Goal: Task Accomplishment & Management: Manage account settings

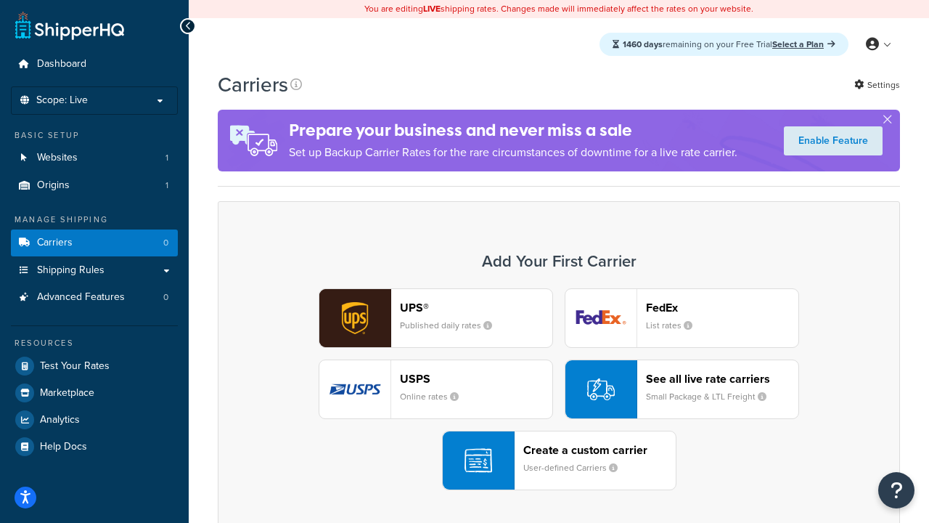
click at [559, 389] on div "UPS® Published daily rates FedEx List rates USPS Online rates See all live rate…" at bounding box center [559, 389] width 652 height 202
click at [722, 307] on header "FedEx" at bounding box center [722, 308] width 152 height 14
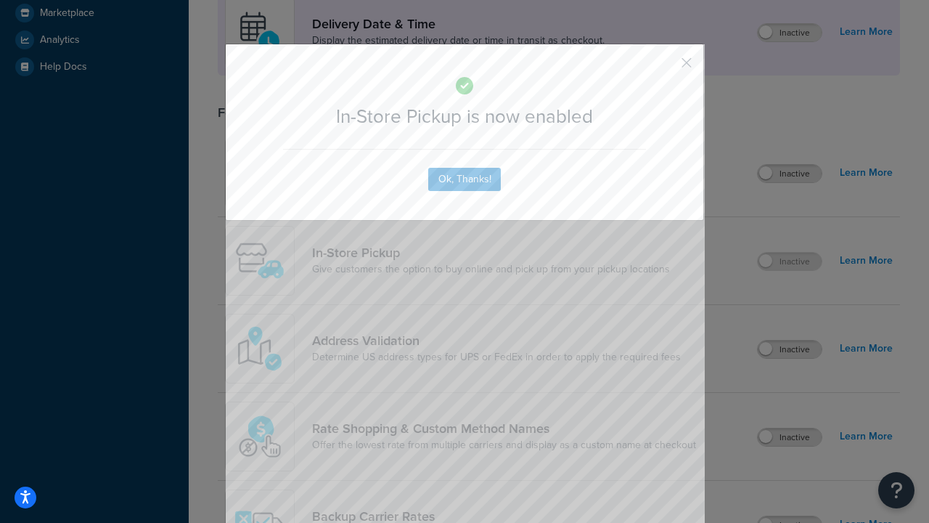
scroll to position [407, 0]
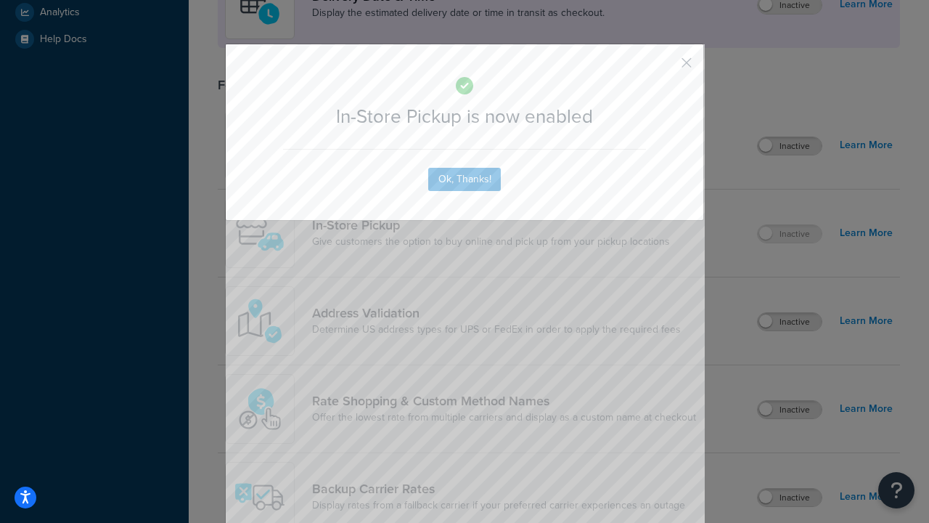
click at [665, 68] on button "button" at bounding box center [666, 68] width 4 height 4
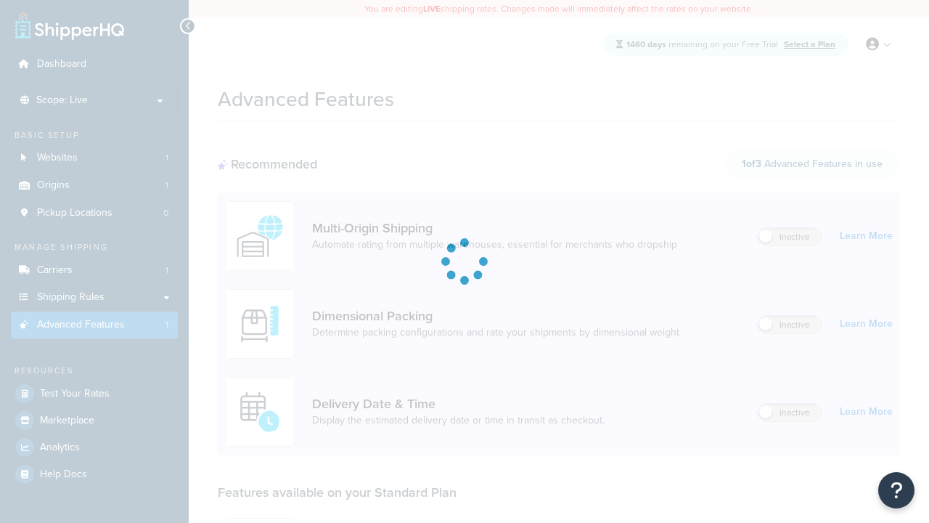
scroll to position [380, 0]
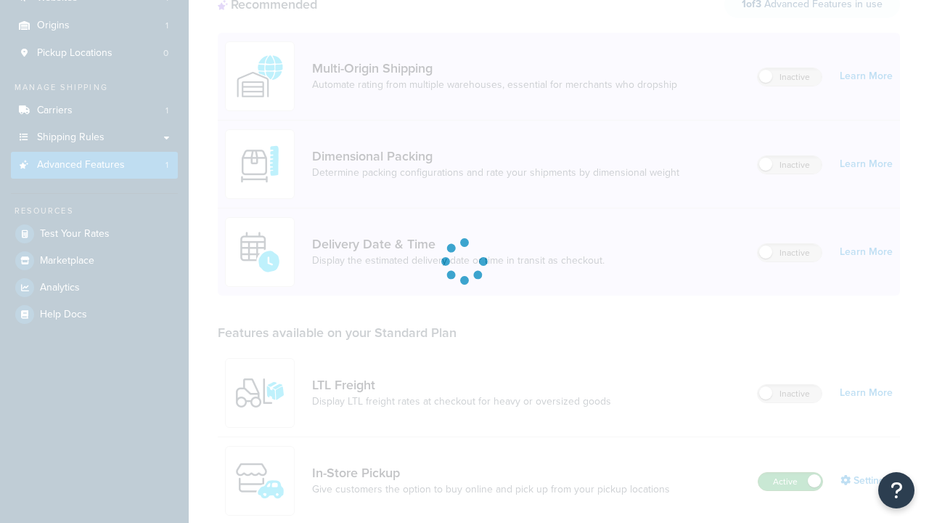
click at [791, 473] on label "Active" at bounding box center [791, 481] width 64 height 17
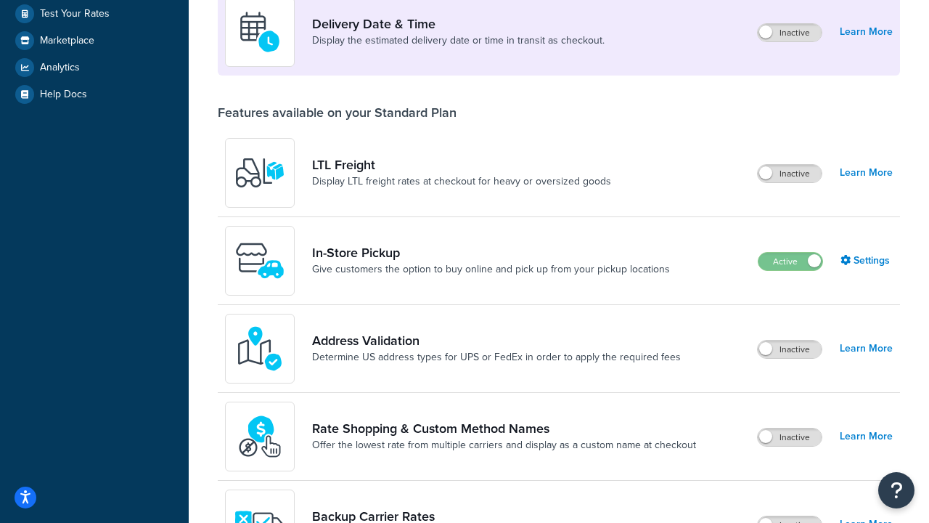
scroll to position [352, 0]
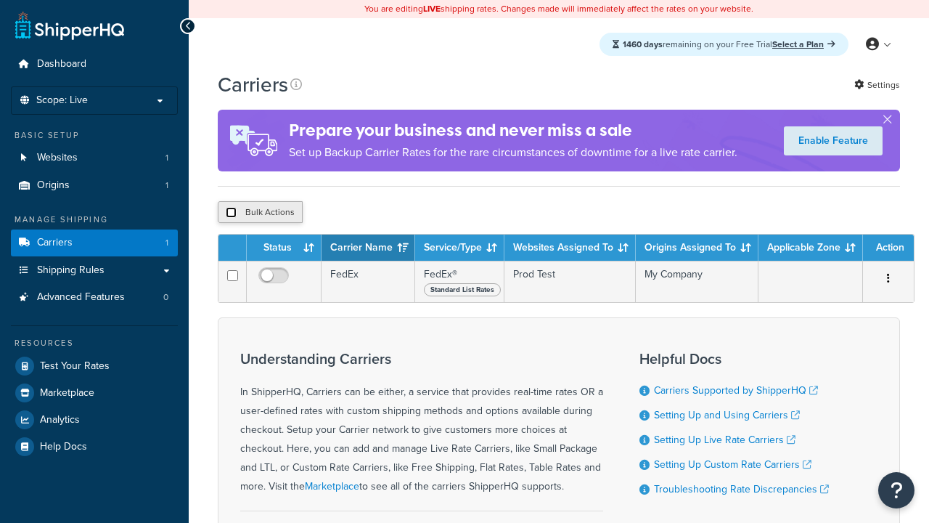
click at [231, 214] on input "checkbox" at bounding box center [231, 212] width 11 height 11
checkbox input "true"
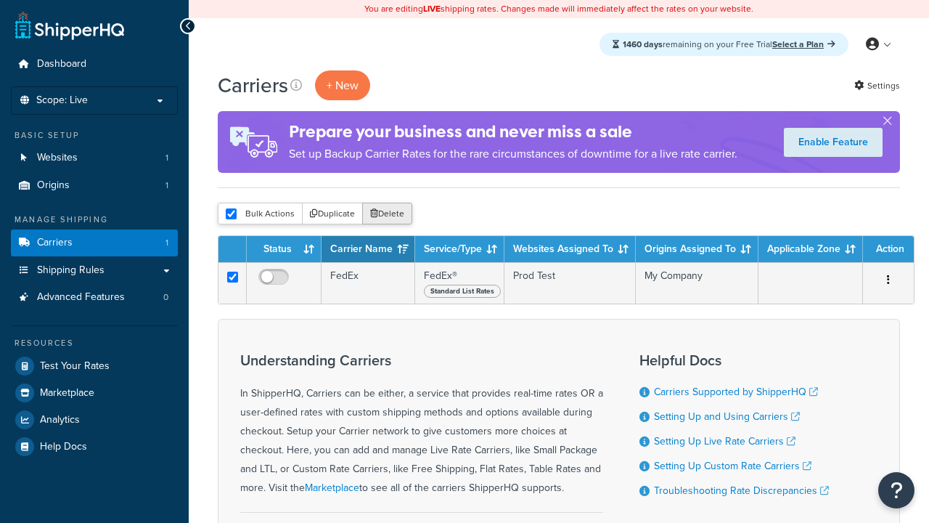
click at [391, 214] on button "Delete" at bounding box center [387, 214] width 50 height 22
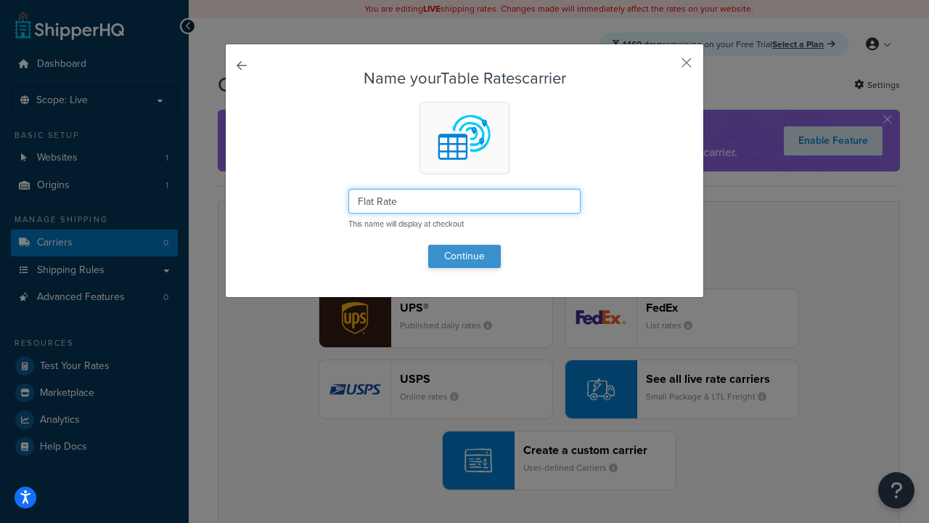
type input "Flat Rate"
click at [465, 256] on button "Continue" at bounding box center [464, 256] width 73 height 23
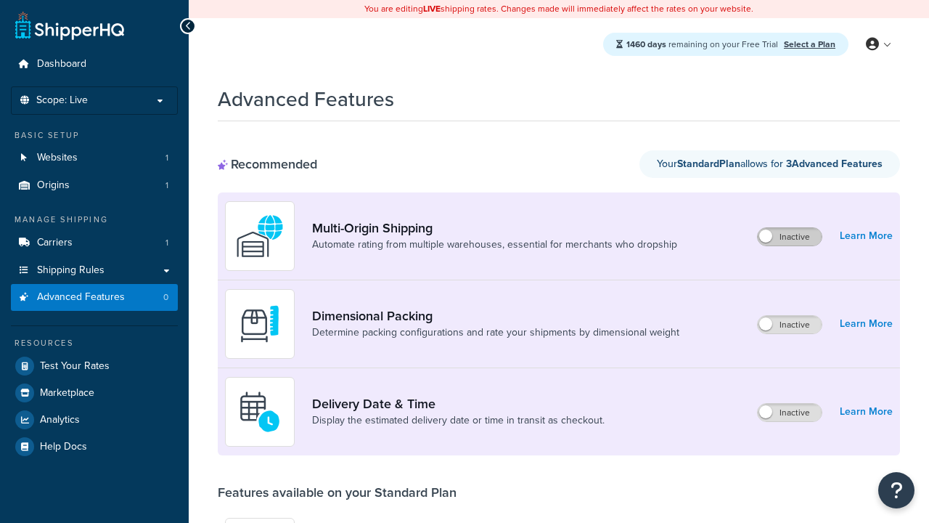
click at [790, 237] on label "Inactive" at bounding box center [790, 236] width 64 height 17
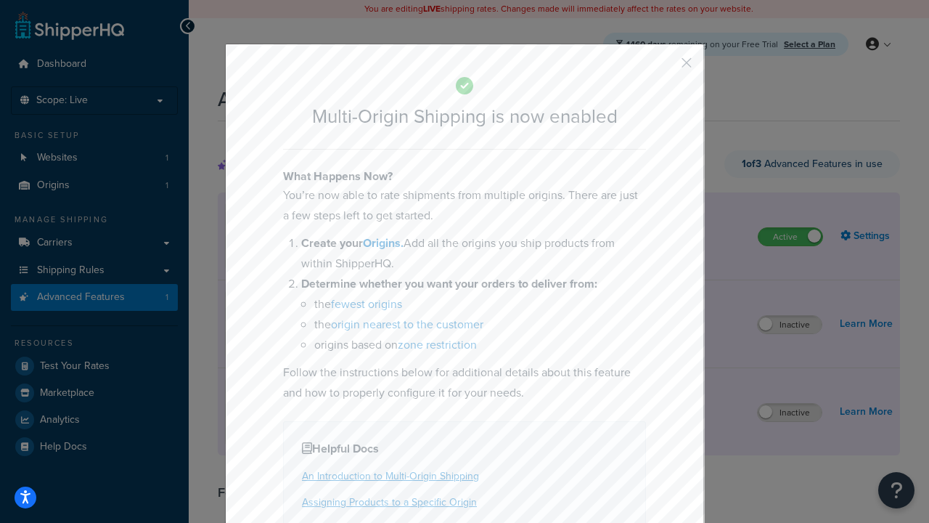
click at [665, 66] on button "button" at bounding box center [666, 68] width 4 height 4
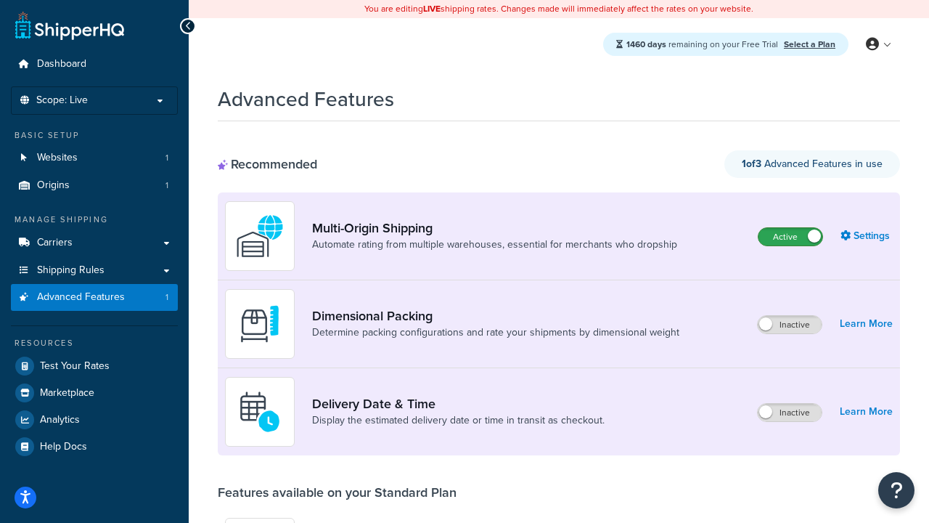
click at [791, 228] on label "Active" at bounding box center [791, 236] width 64 height 17
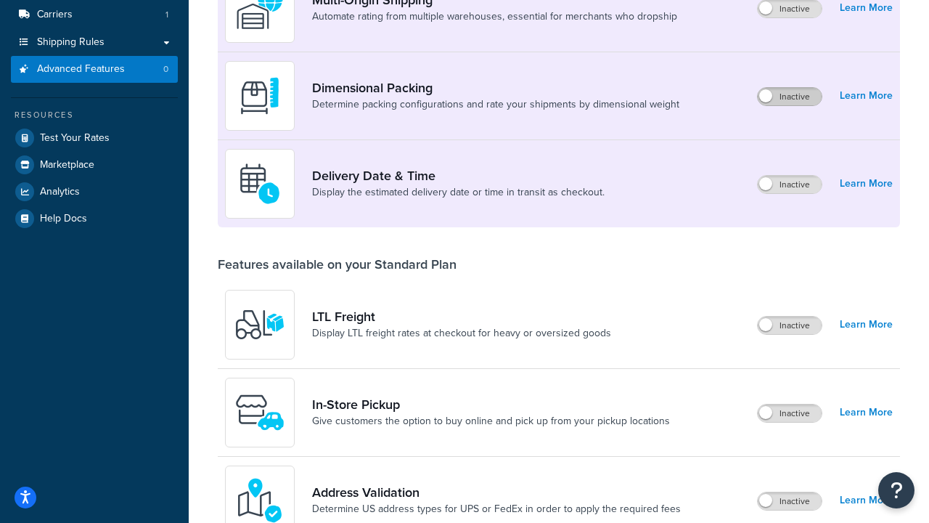
click at [790, 97] on label "Inactive" at bounding box center [790, 96] width 64 height 17
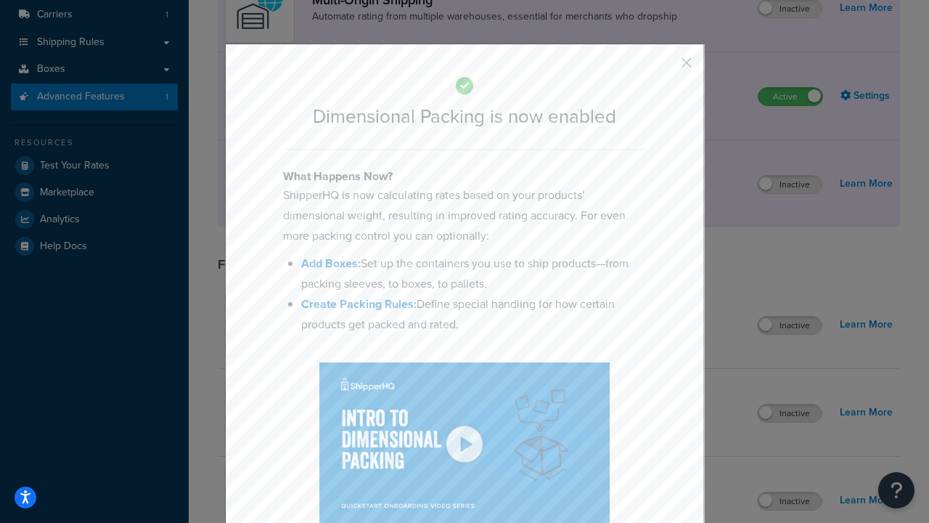
click at [665, 68] on button "button" at bounding box center [666, 68] width 4 height 4
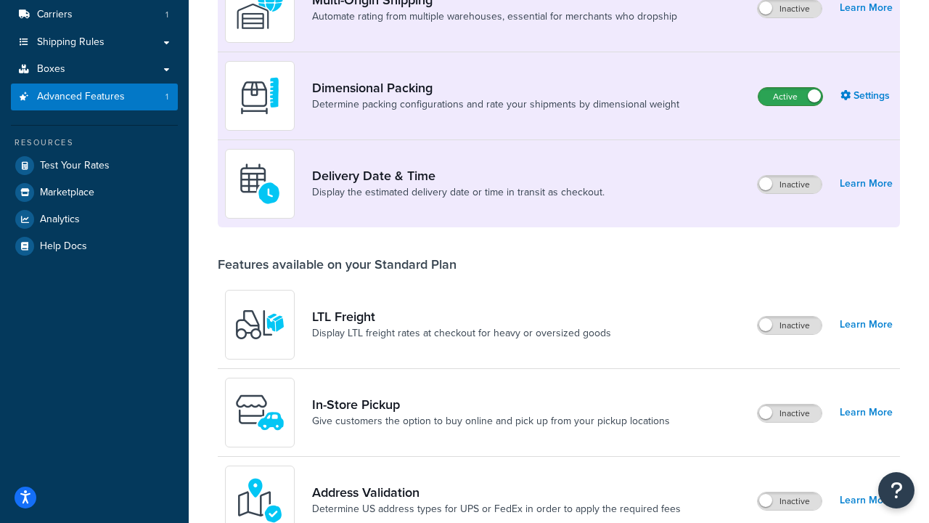
click at [791, 88] on label "Active" at bounding box center [791, 96] width 64 height 17
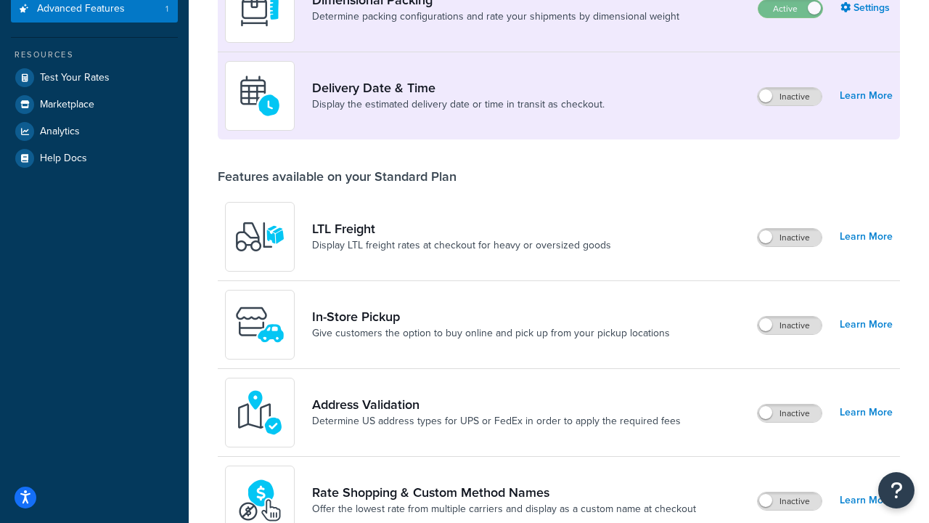
scroll to position [288, 0]
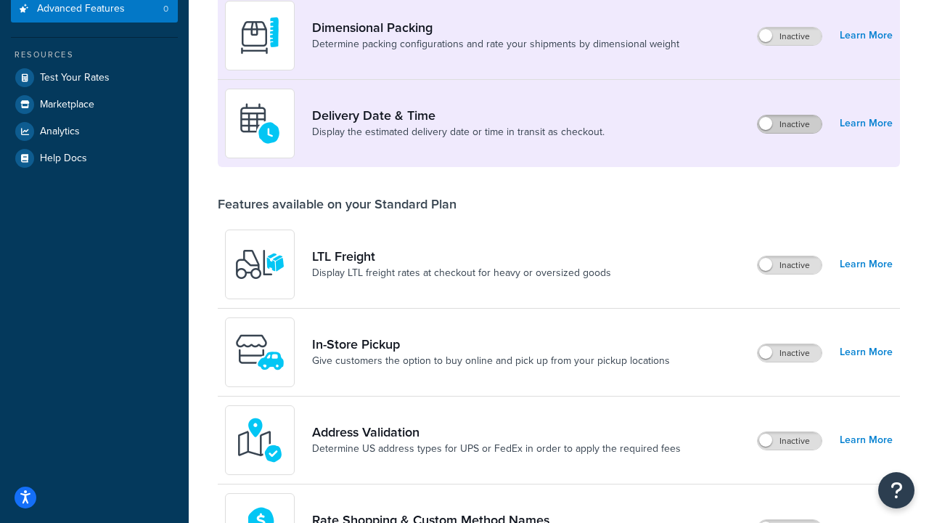
click at [790, 124] on label "Inactive" at bounding box center [790, 123] width 64 height 17
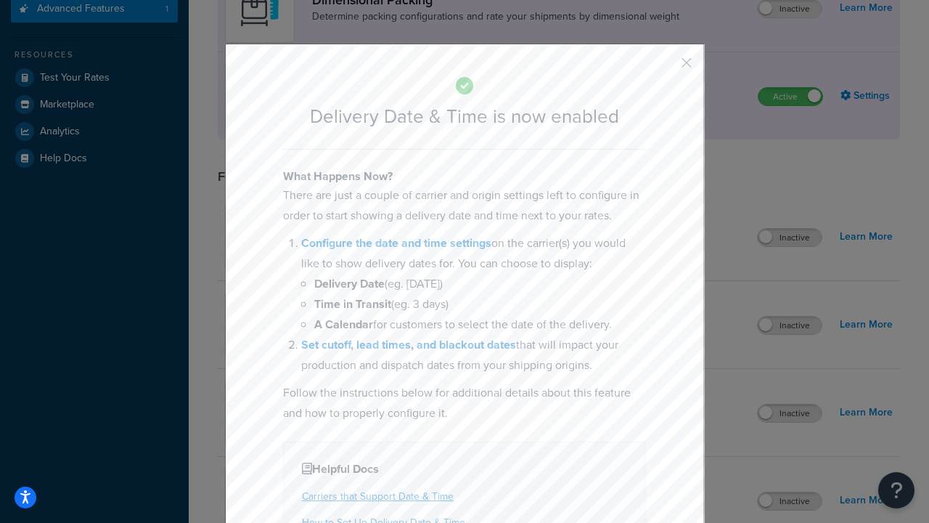
click at [665, 68] on button "button" at bounding box center [666, 68] width 4 height 4
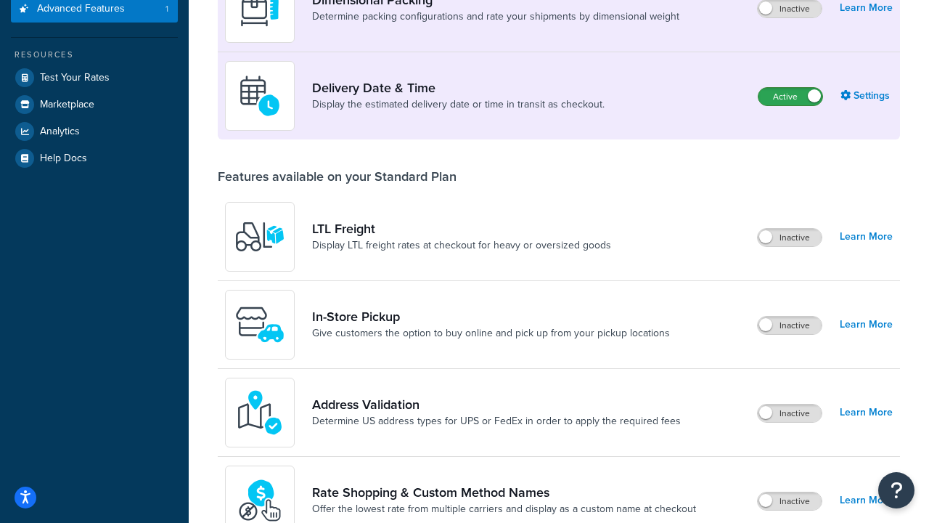
click at [791, 88] on label "Active" at bounding box center [791, 96] width 64 height 17
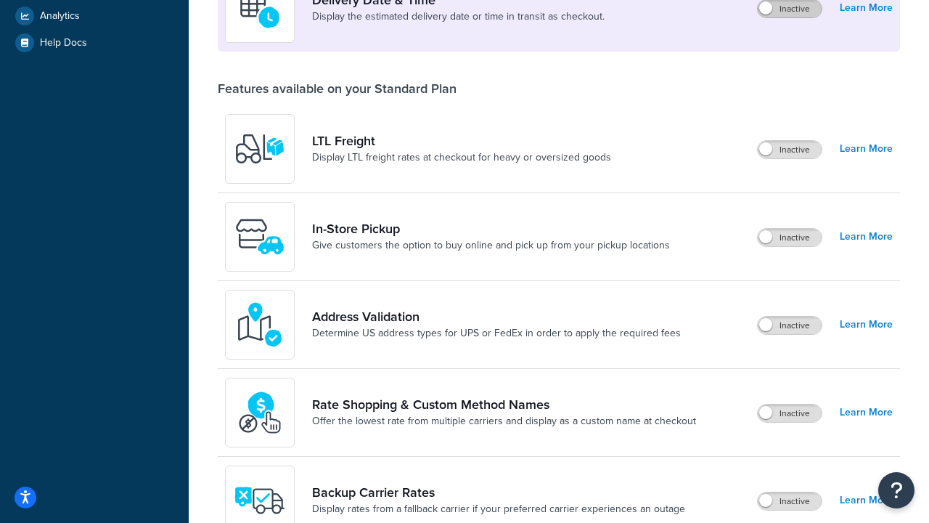
scroll to position [376, 0]
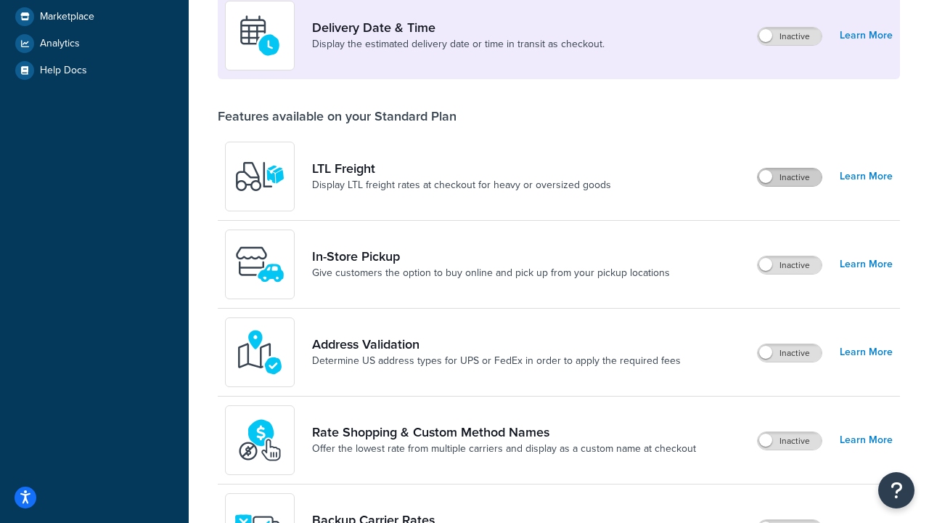
click at [790, 177] on label "Inactive" at bounding box center [790, 176] width 64 height 17
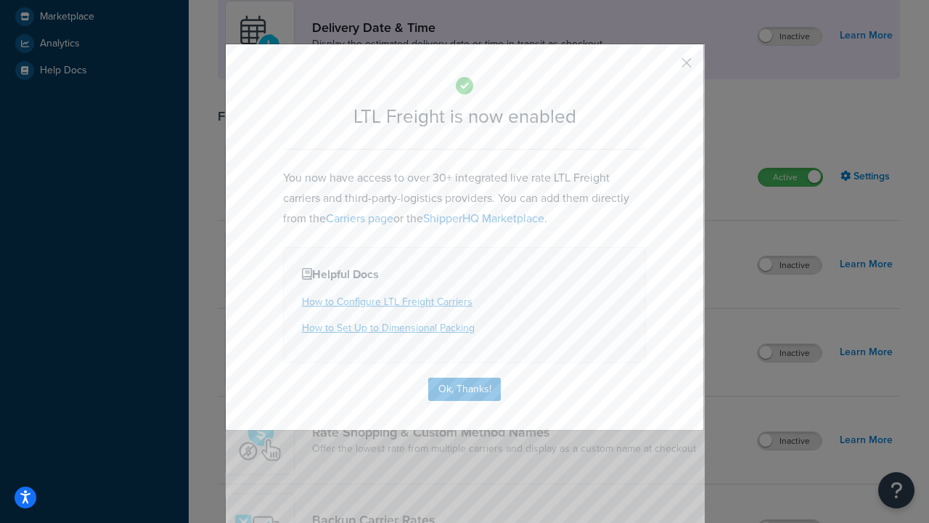
click at [665, 66] on button "button" at bounding box center [666, 68] width 4 height 4
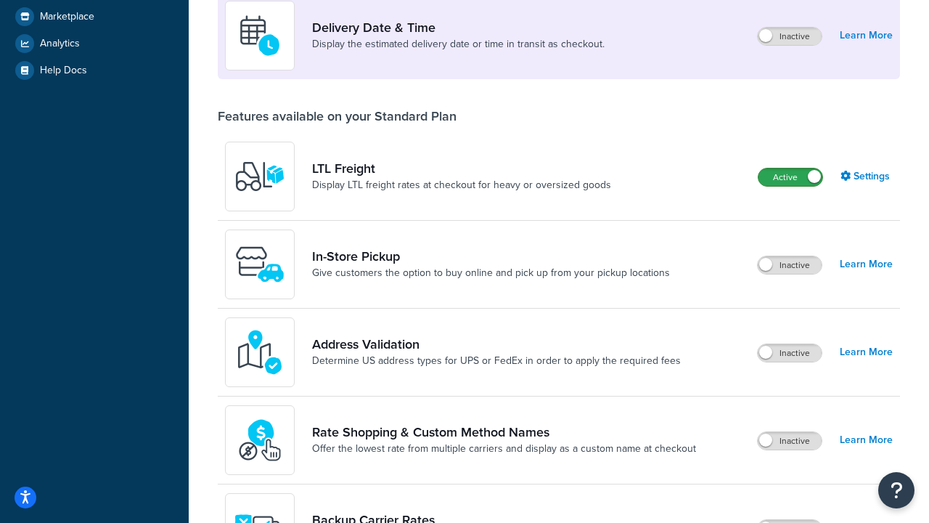
click at [791, 168] on label "Active" at bounding box center [791, 176] width 64 height 17
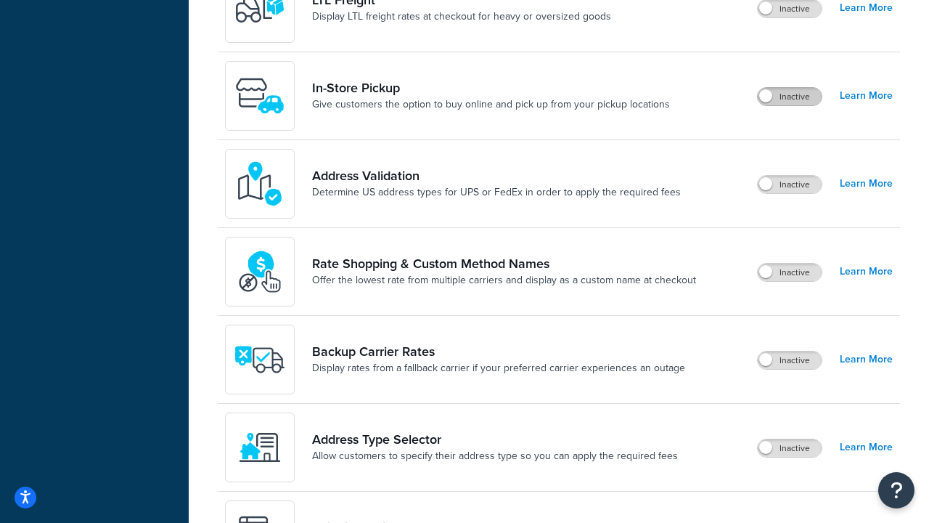
click at [790, 97] on label "Inactive" at bounding box center [790, 96] width 64 height 17
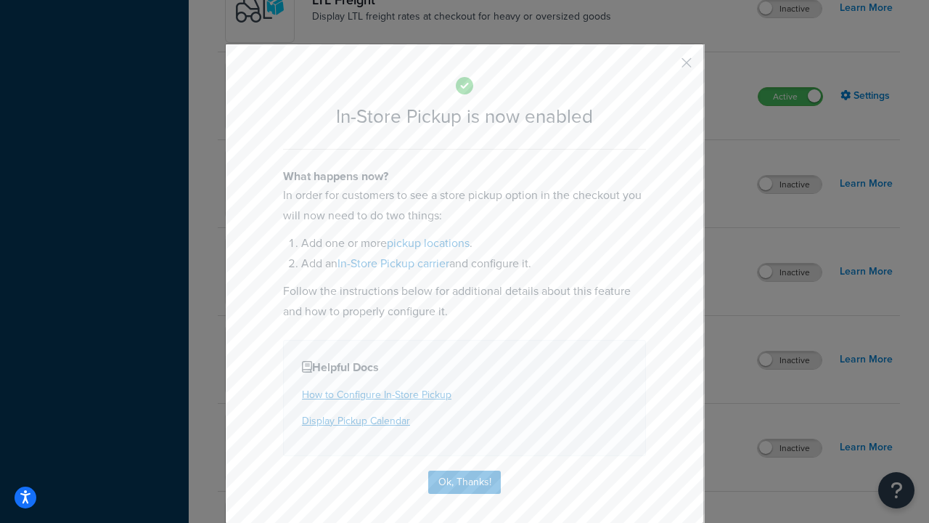
click at [665, 66] on button "button" at bounding box center [666, 68] width 4 height 4
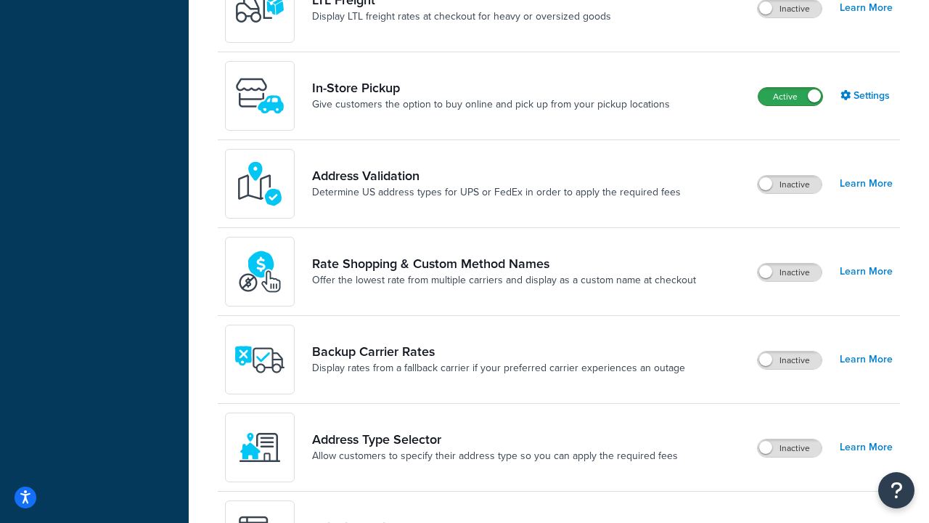
click at [791, 88] on label "Active" at bounding box center [791, 96] width 64 height 17
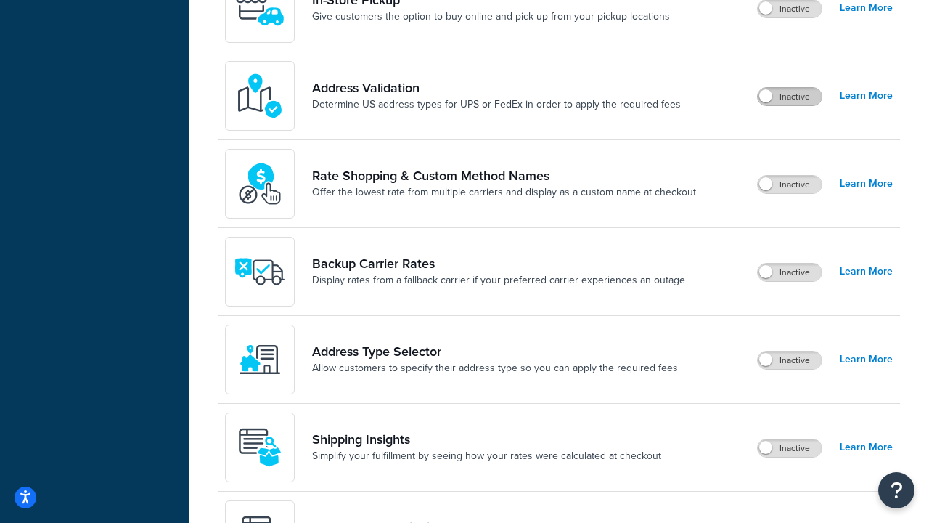
click at [790, 97] on label "Inactive" at bounding box center [790, 96] width 64 height 17
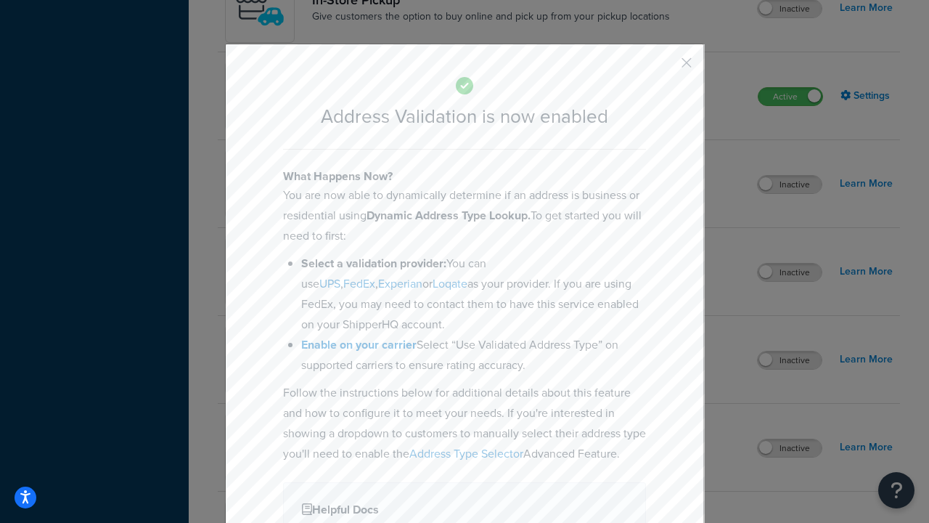
click at [665, 68] on button "button" at bounding box center [666, 68] width 4 height 4
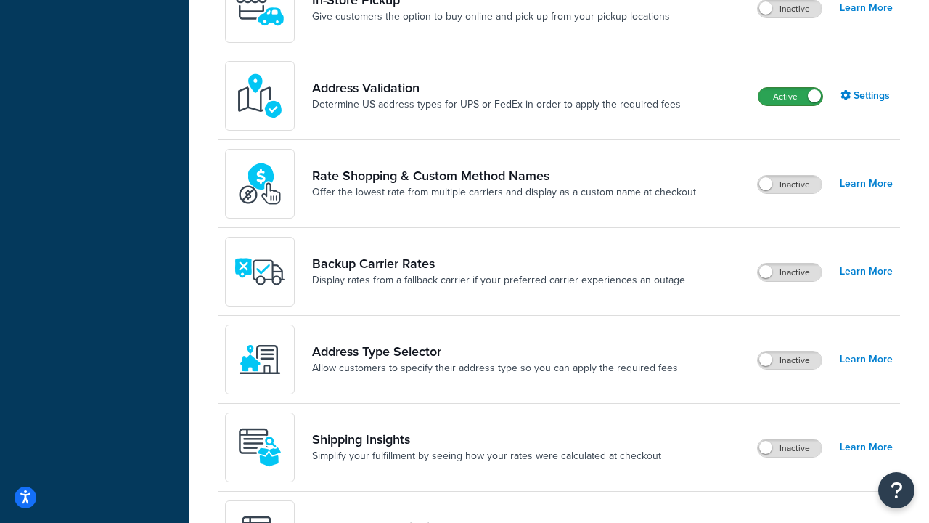
click at [791, 88] on label "Active" at bounding box center [791, 96] width 64 height 17
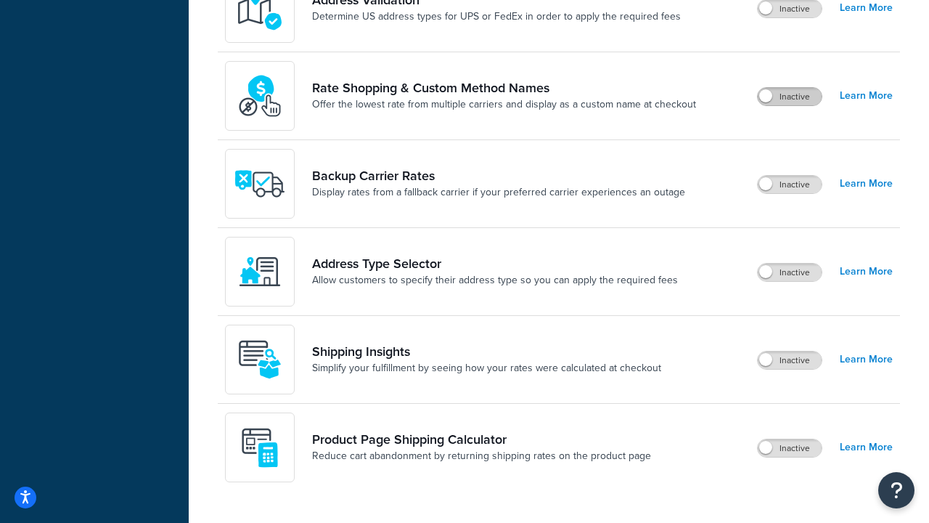
click at [790, 97] on label "Inactive" at bounding box center [790, 96] width 64 height 17
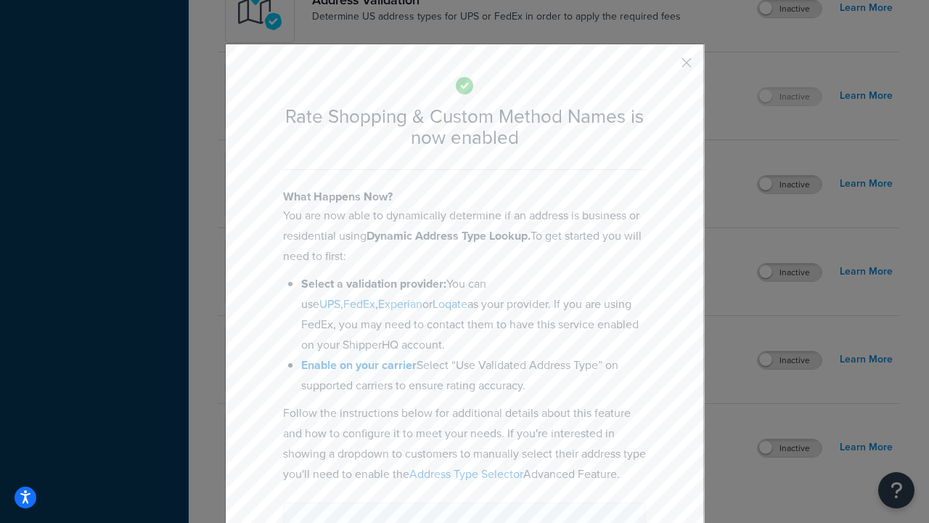
click at [665, 66] on button "button" at bounding box center [666, 68] width 4 height 4
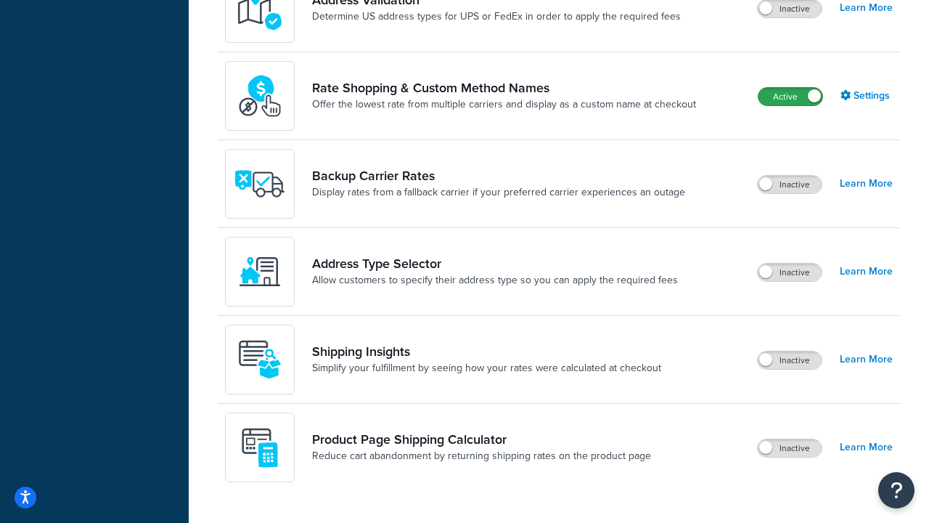
click at [791, 97] on label "Active" at bounding box center [791, 96] width 64 height 17
click at [790, 184] on label "Inactive" at bounding box center [790, 184] width 64 height 17
